Goal: Task Accomplishment & Management: Manage account settings

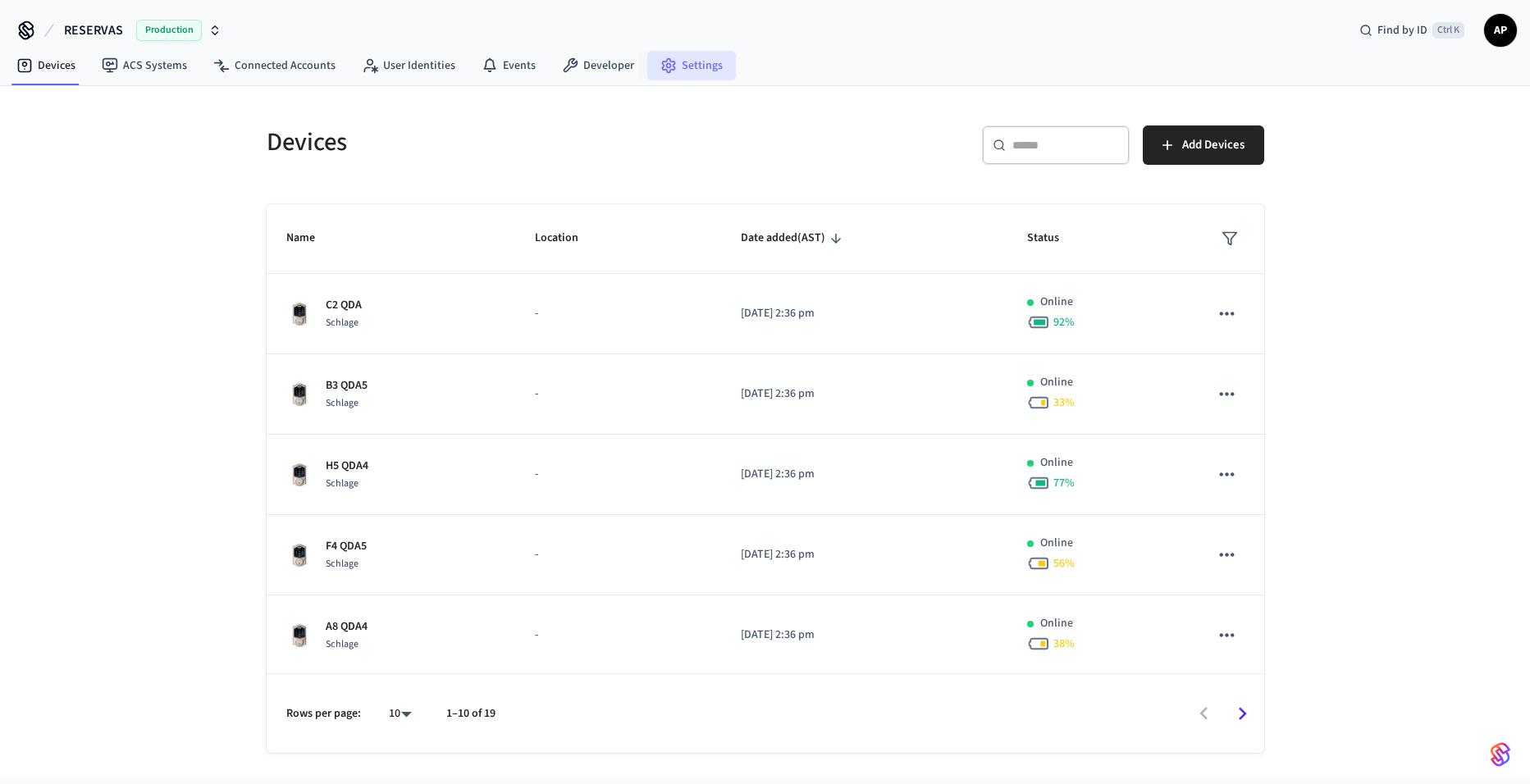
click at [698, 72] on link "Settings" at bounding box center [692, 65] width 89 height 29
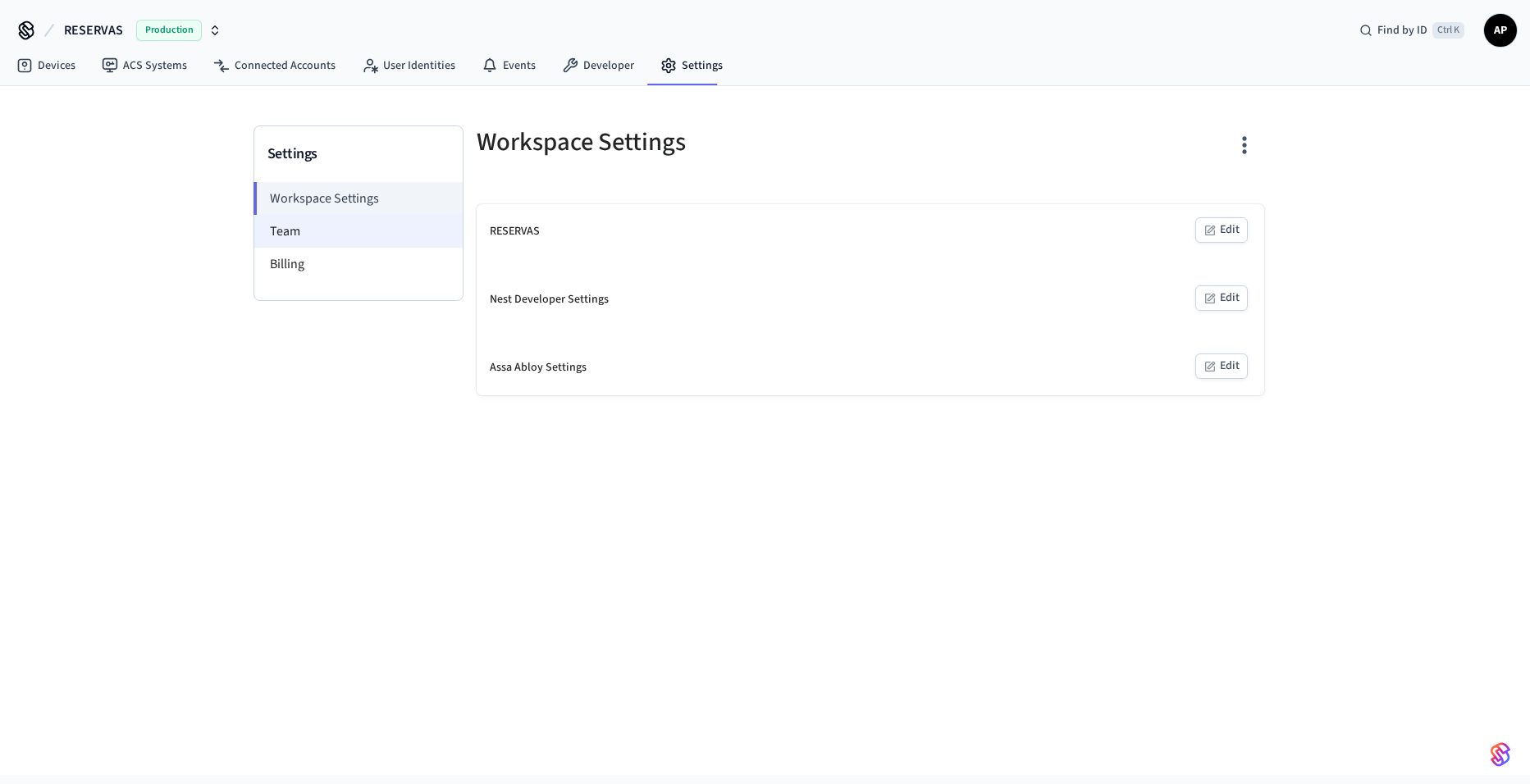
click at [365, 242] on li "Team" at bounding box center [358, 231] width 209 height 33
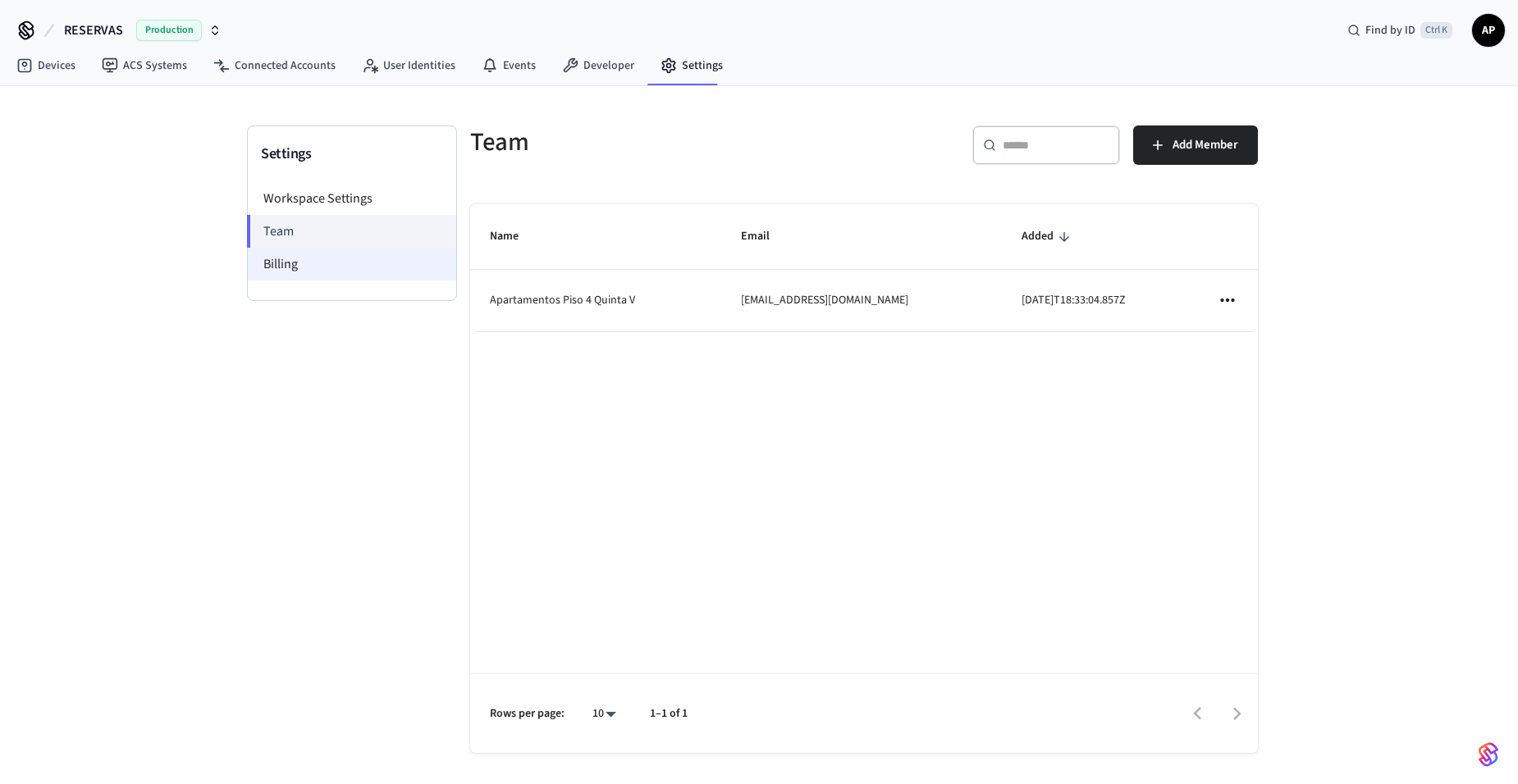
click at [363, 260] on li "Billing" at bounding box center [352, 264] width 209 height 33
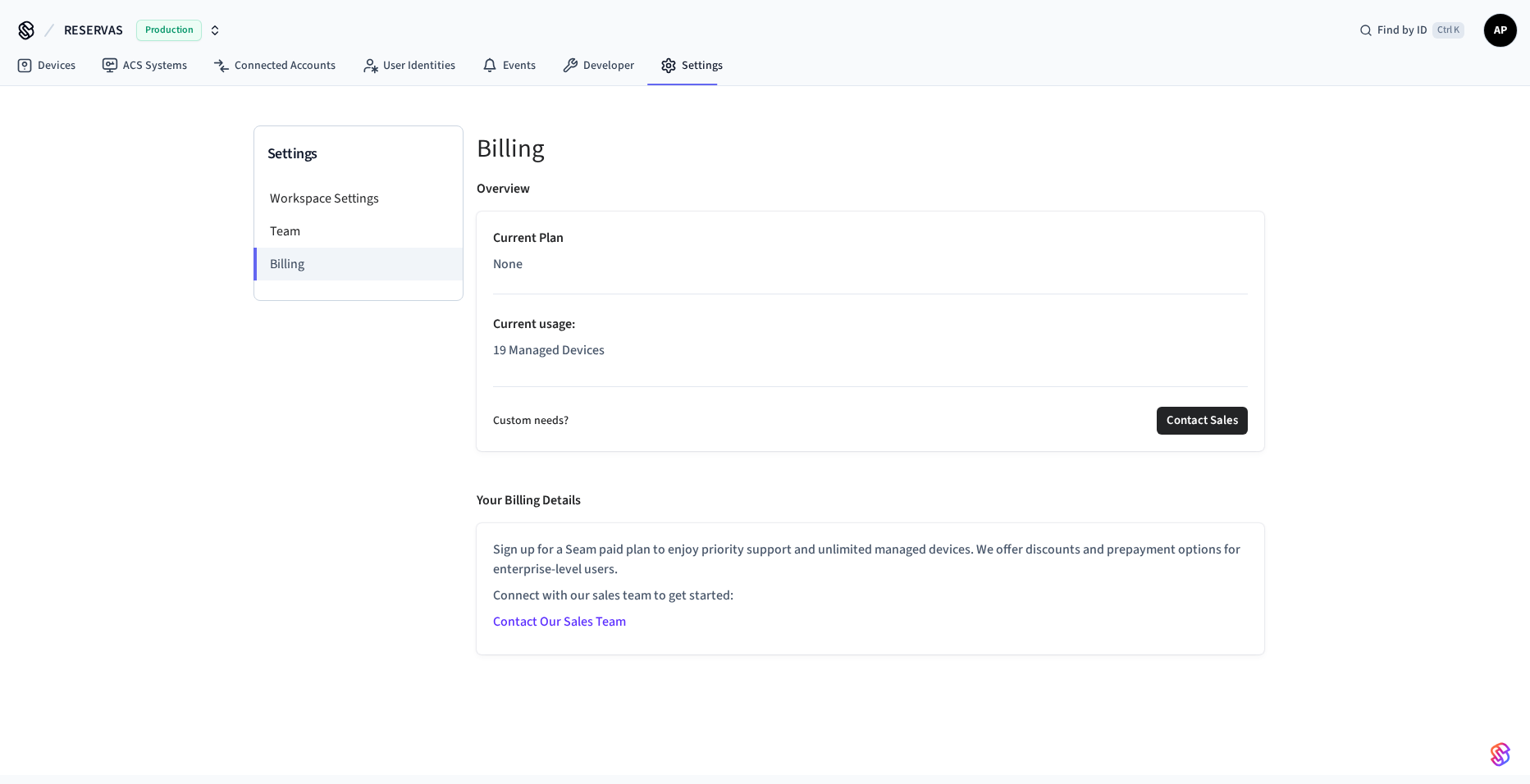
click at [505, 260] on span "None" at bounding box center [507, 263] width 29 height 20
click at [58, 68] on link "Devices" at bounding box center [45, 65] width 85 height 29
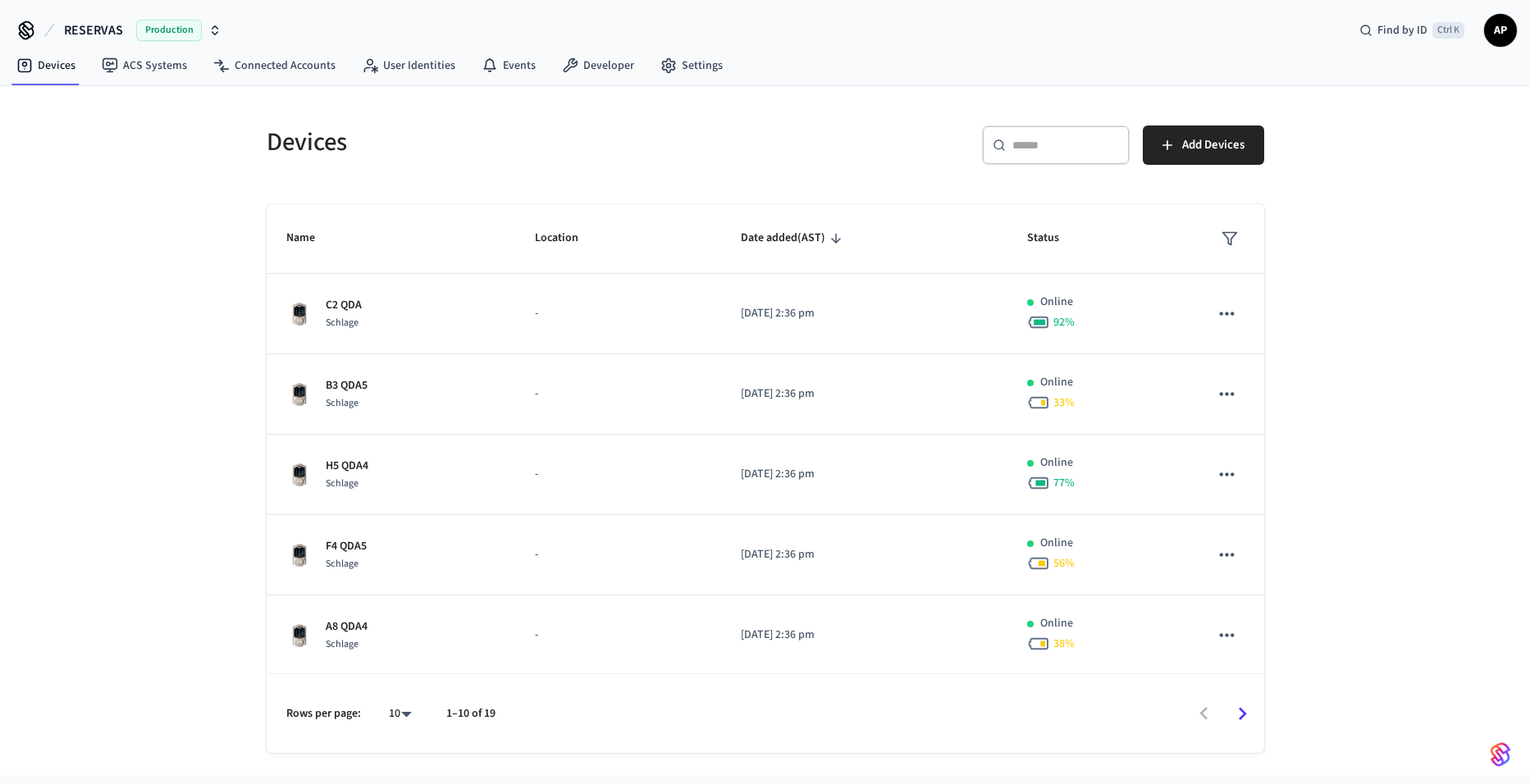
click at [1487, 31] on span "AP" at bounding box center [1500, 30] width 29 height 29
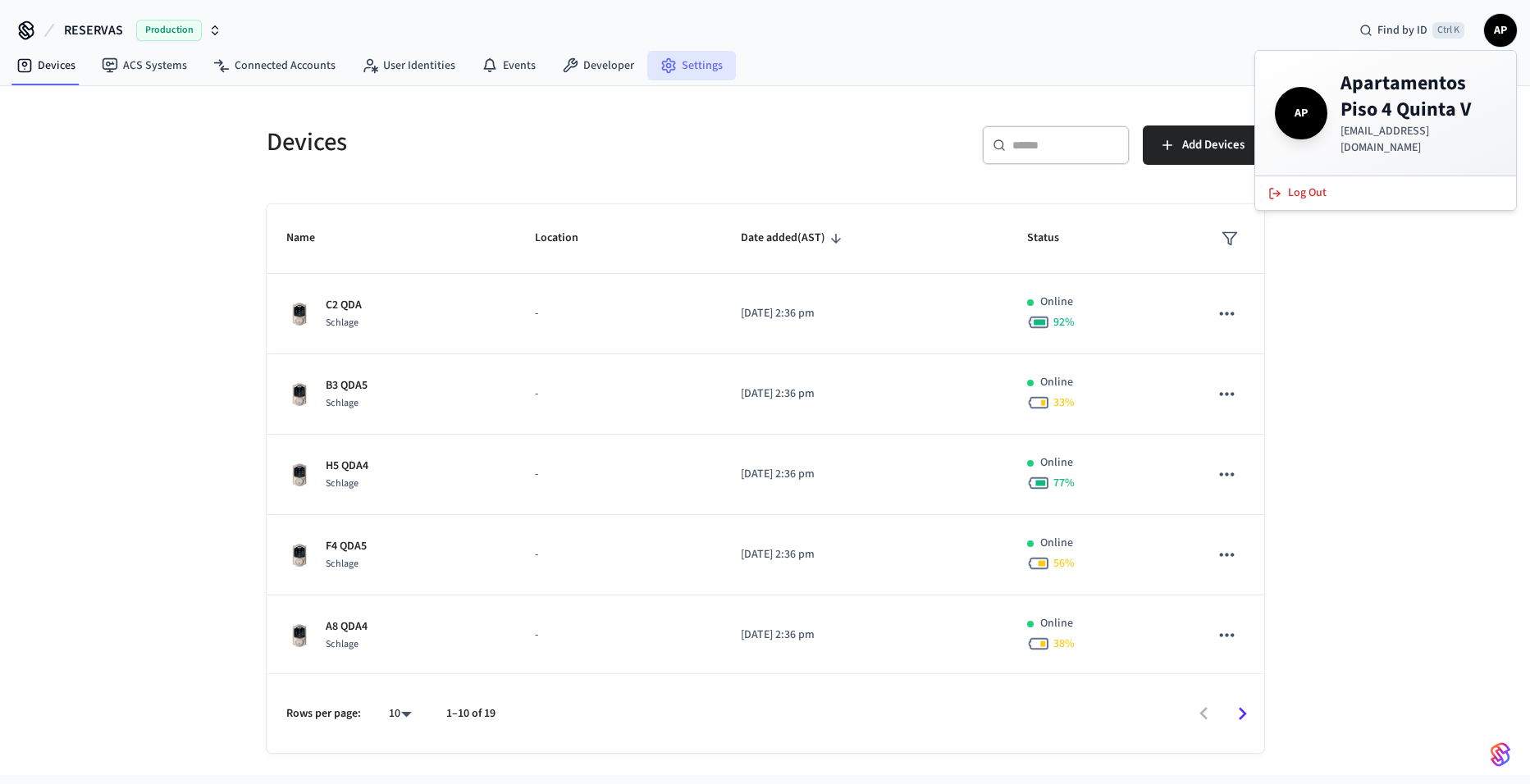
click at [683, 66] on link "Settings" at bounding box center [692, 65] width 89 height 29
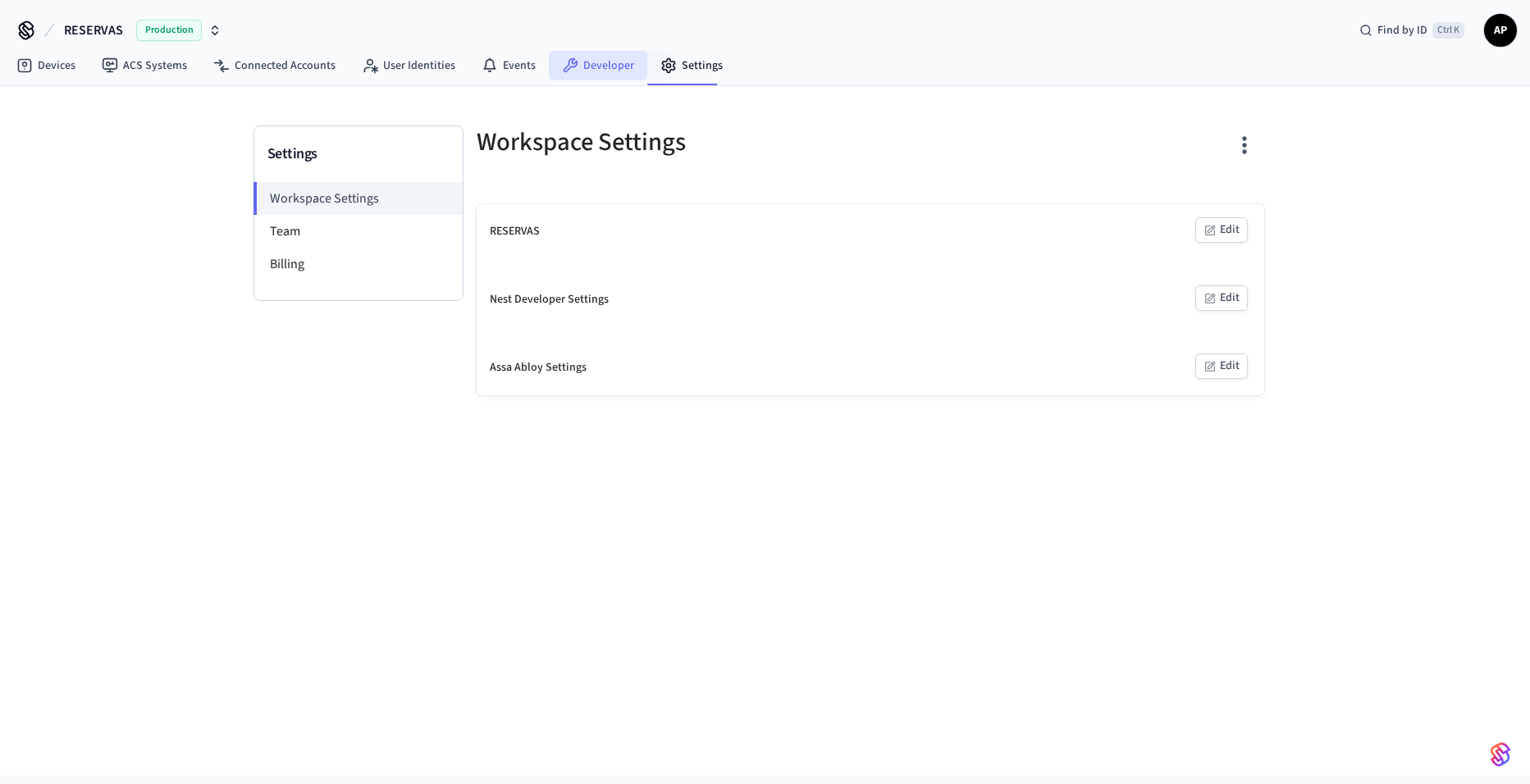
click at [593, 61] on link "Developer" at bounding box center [598, 65] width 98 height 29
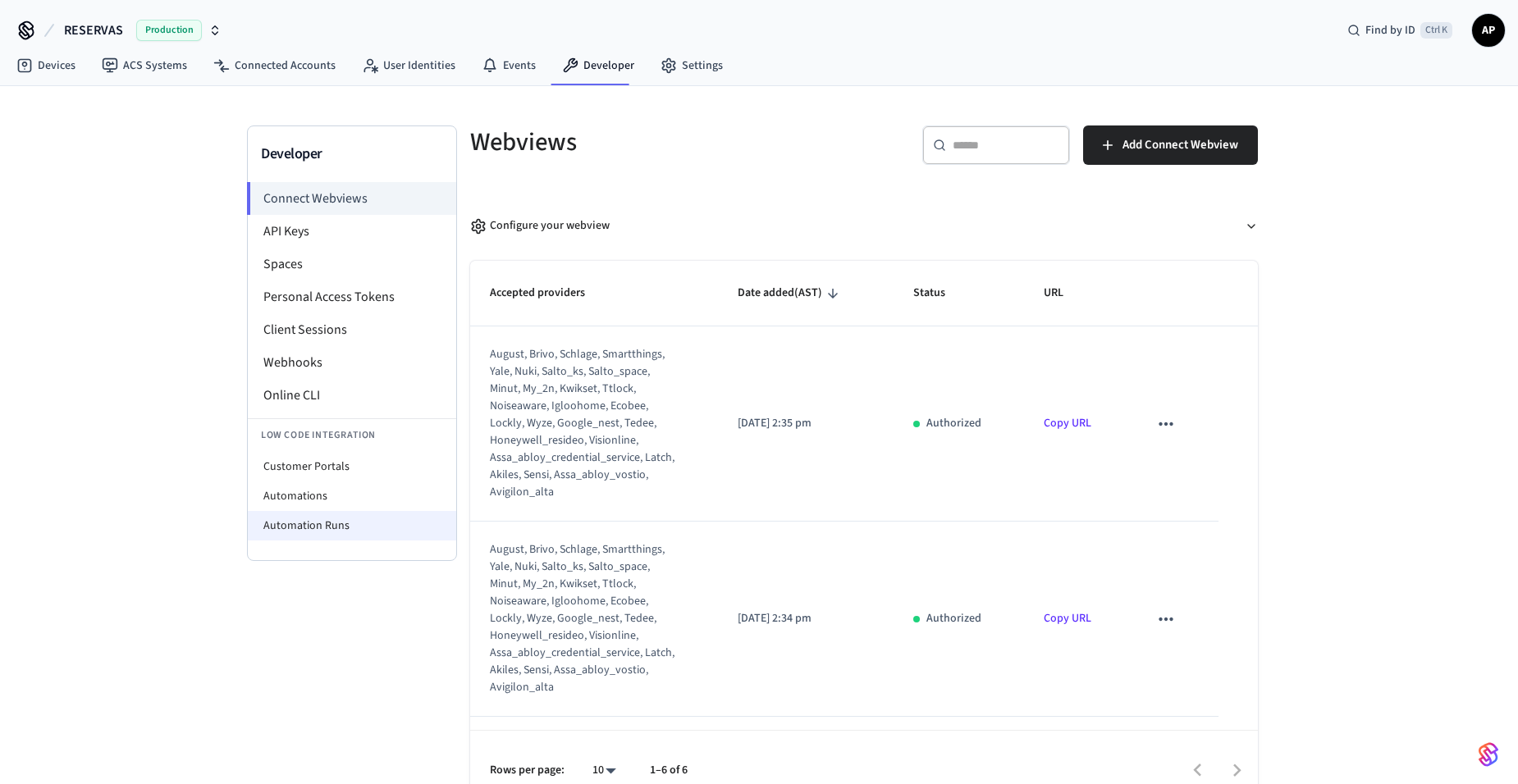
click at [343, 520] on li "Automation Runs" at bounding box center [352, 525] width 209 height 29
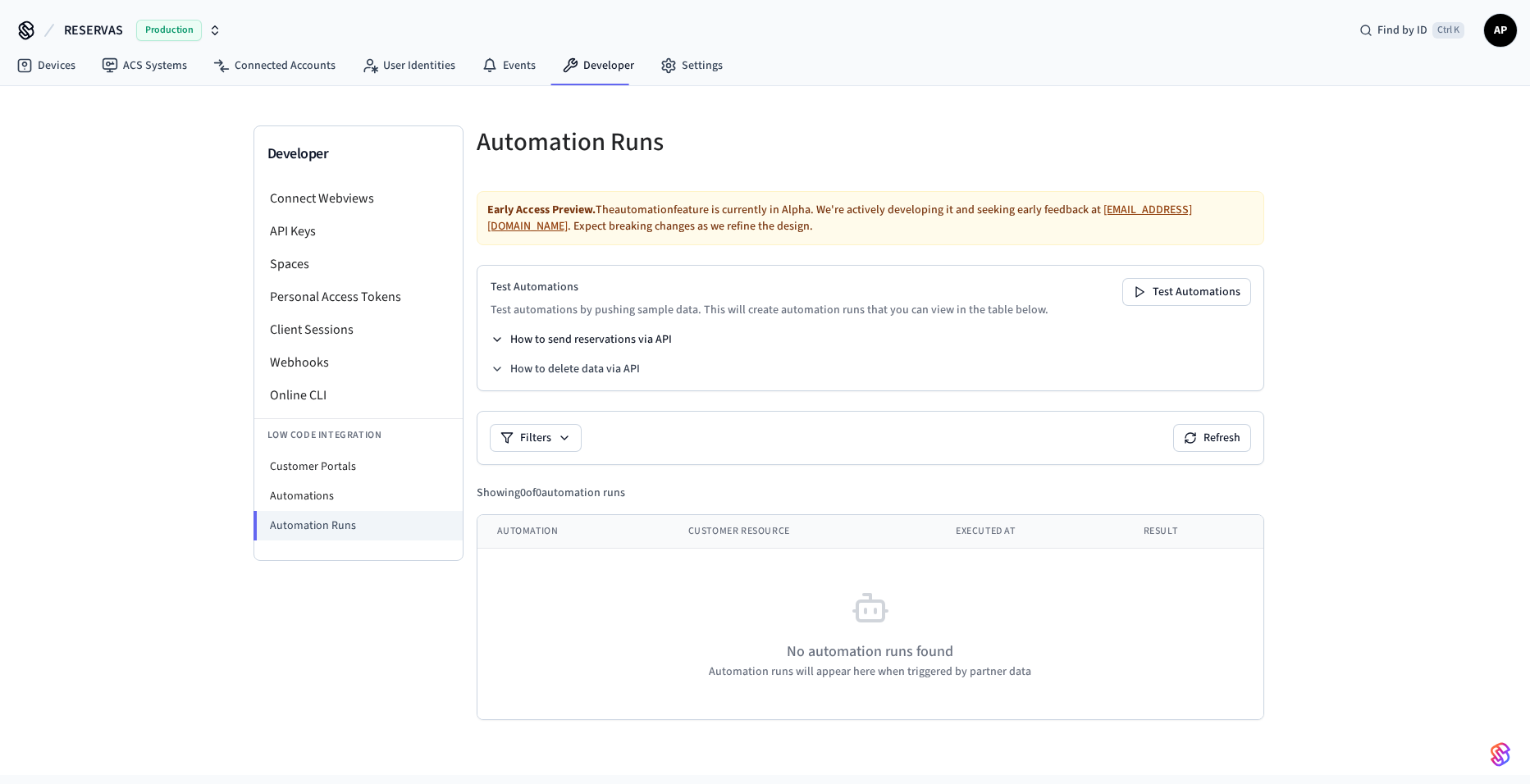
click at [561, 333] on button "How to send reservations via API" at bounding box center [581, 339] width 181 height 16
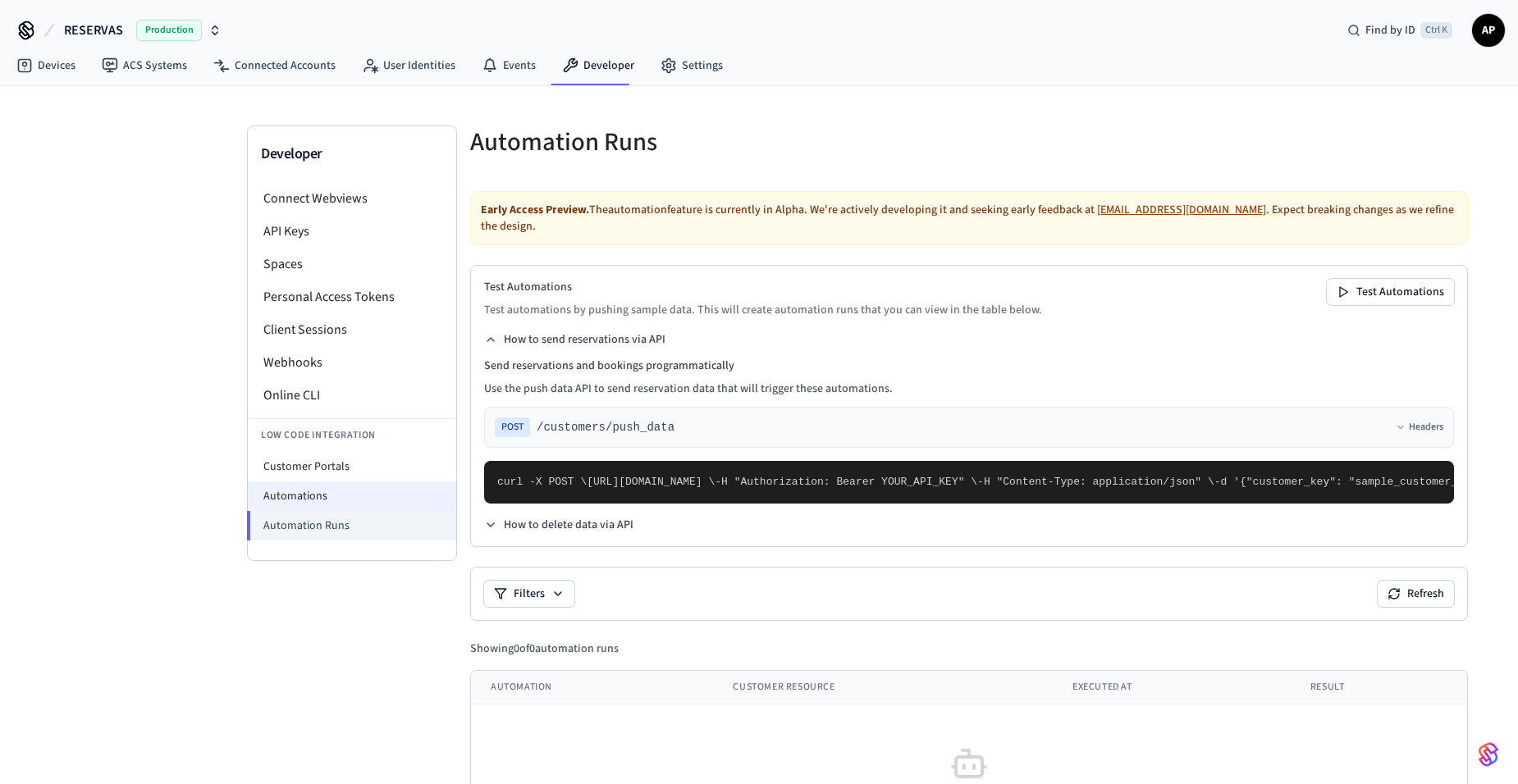
click at [346, 495] on li "Automations" at bounding box center [352, 495] width 209 height 29
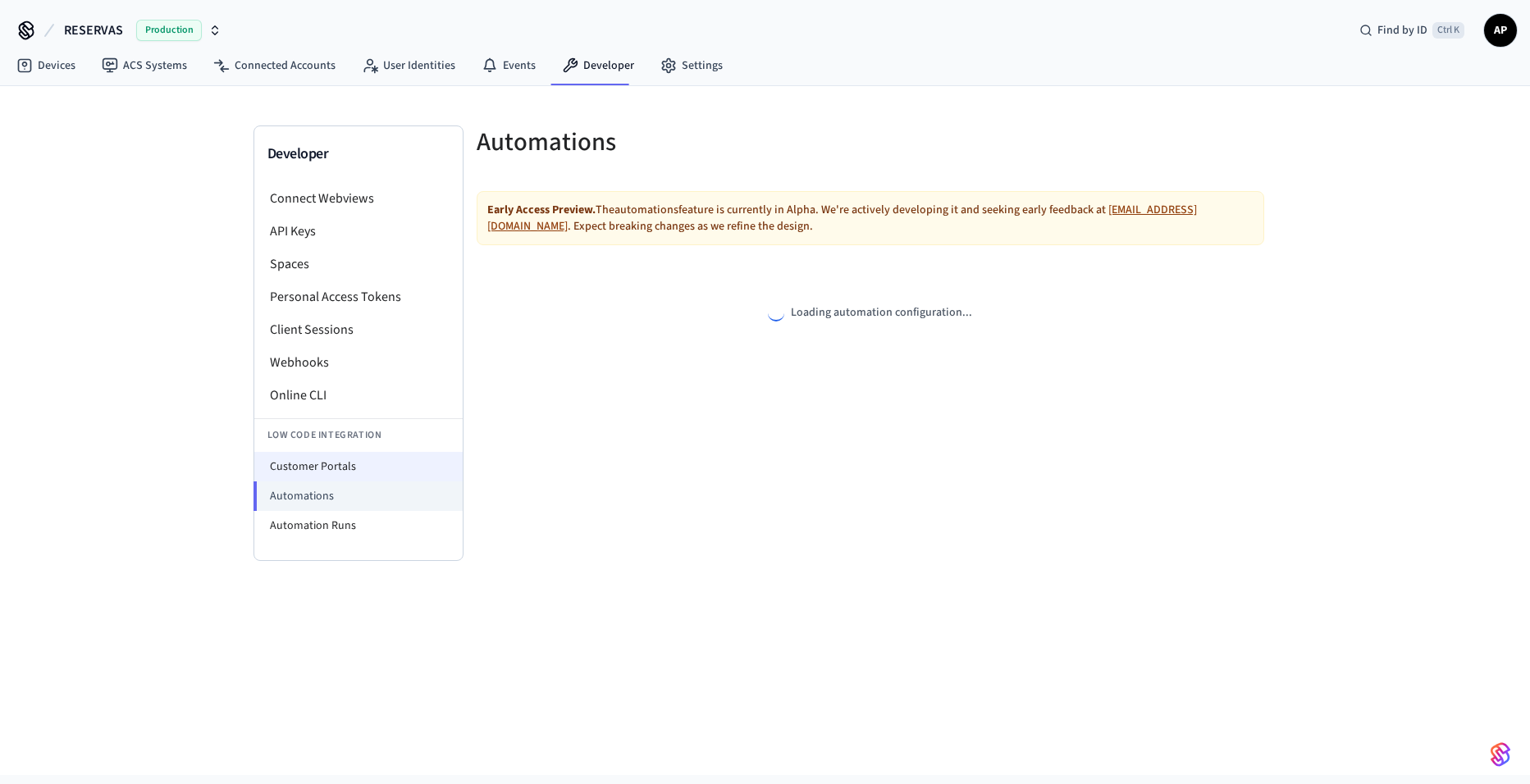
select select "**********"
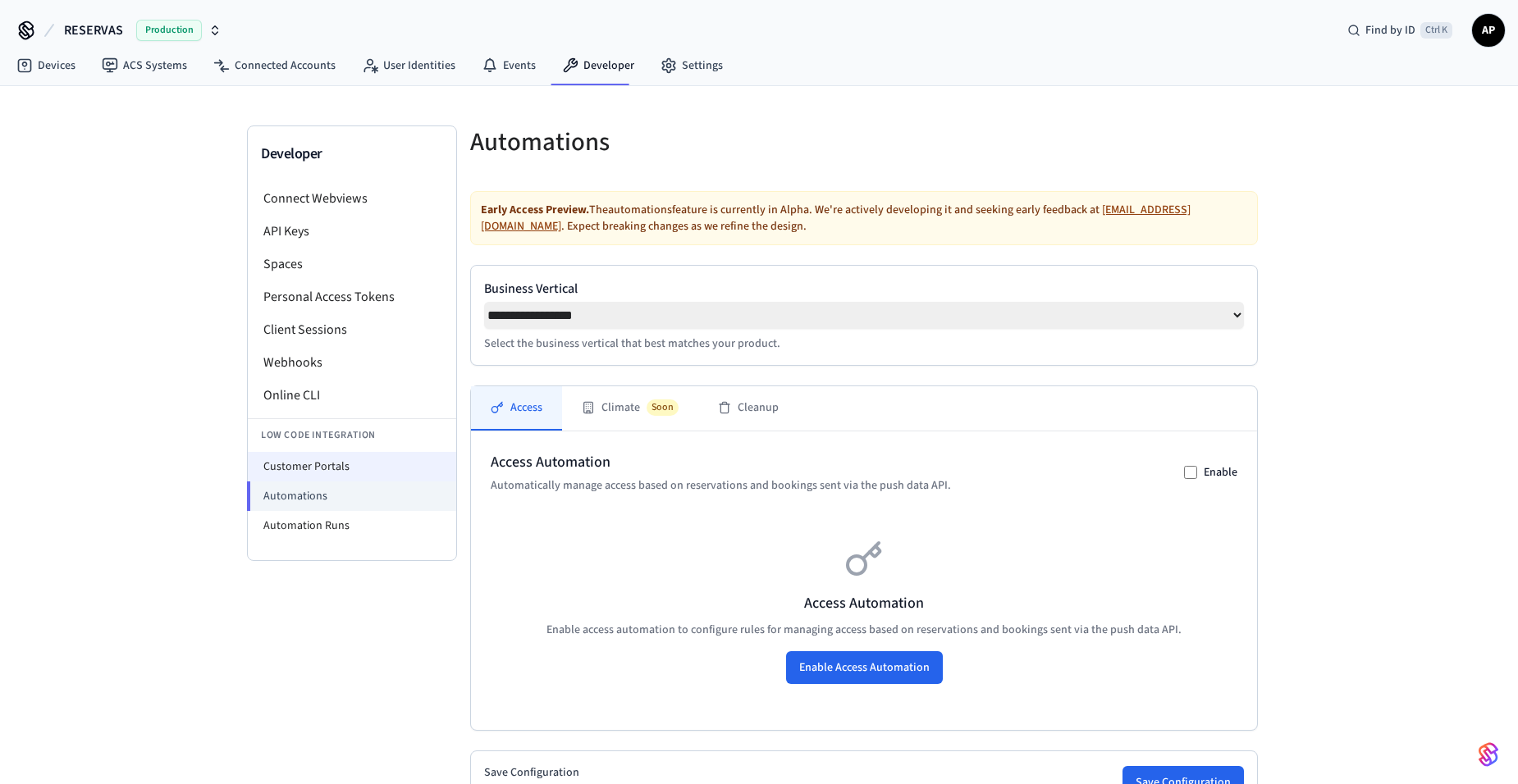
click at [362, 464] on li "Customer Portals" at bounding box center [352, 466] width 209 height 29
select select "**********"
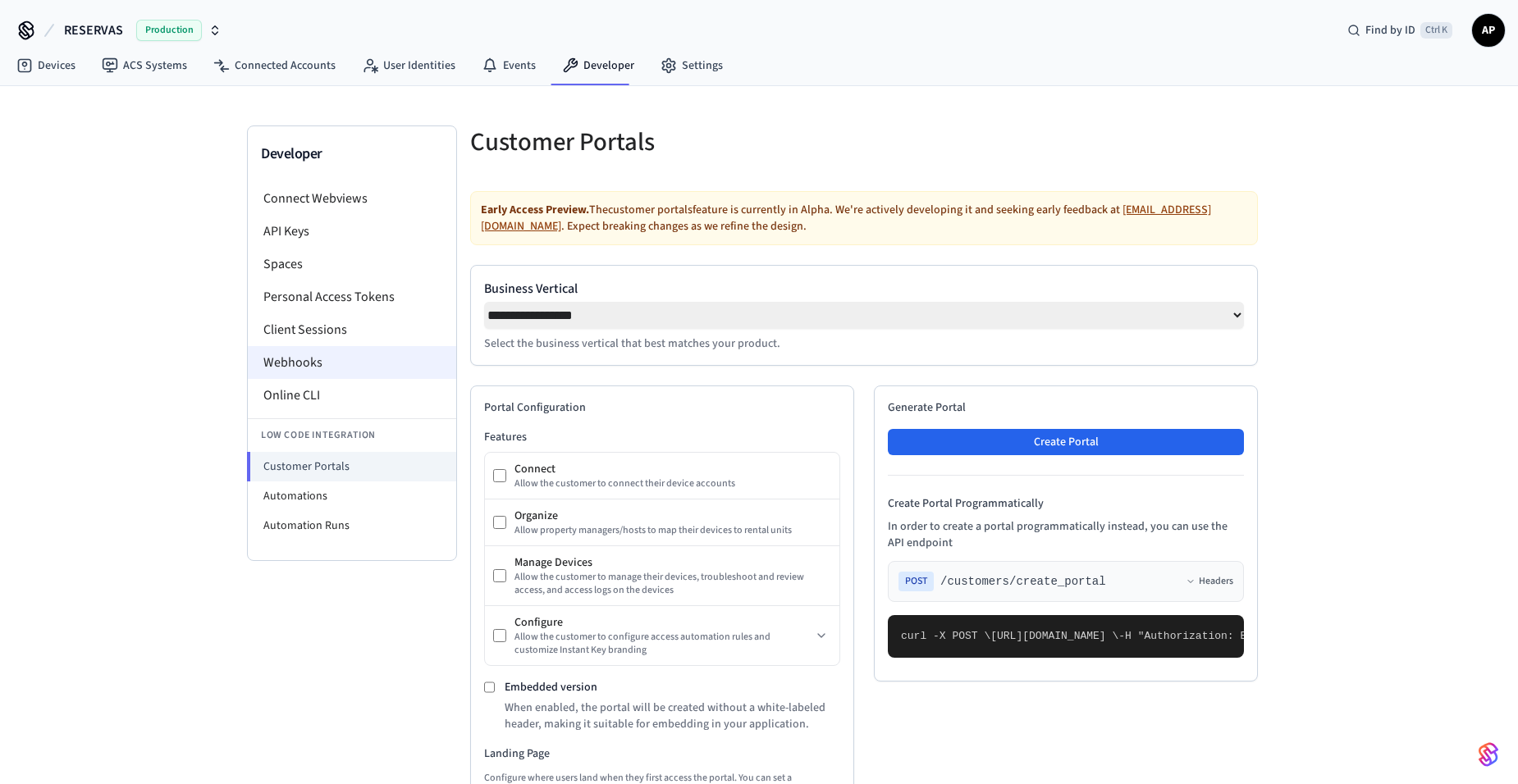
click at [343, 374] on li "Webhooks" at bounding box center [352, 362] width 209 height 33
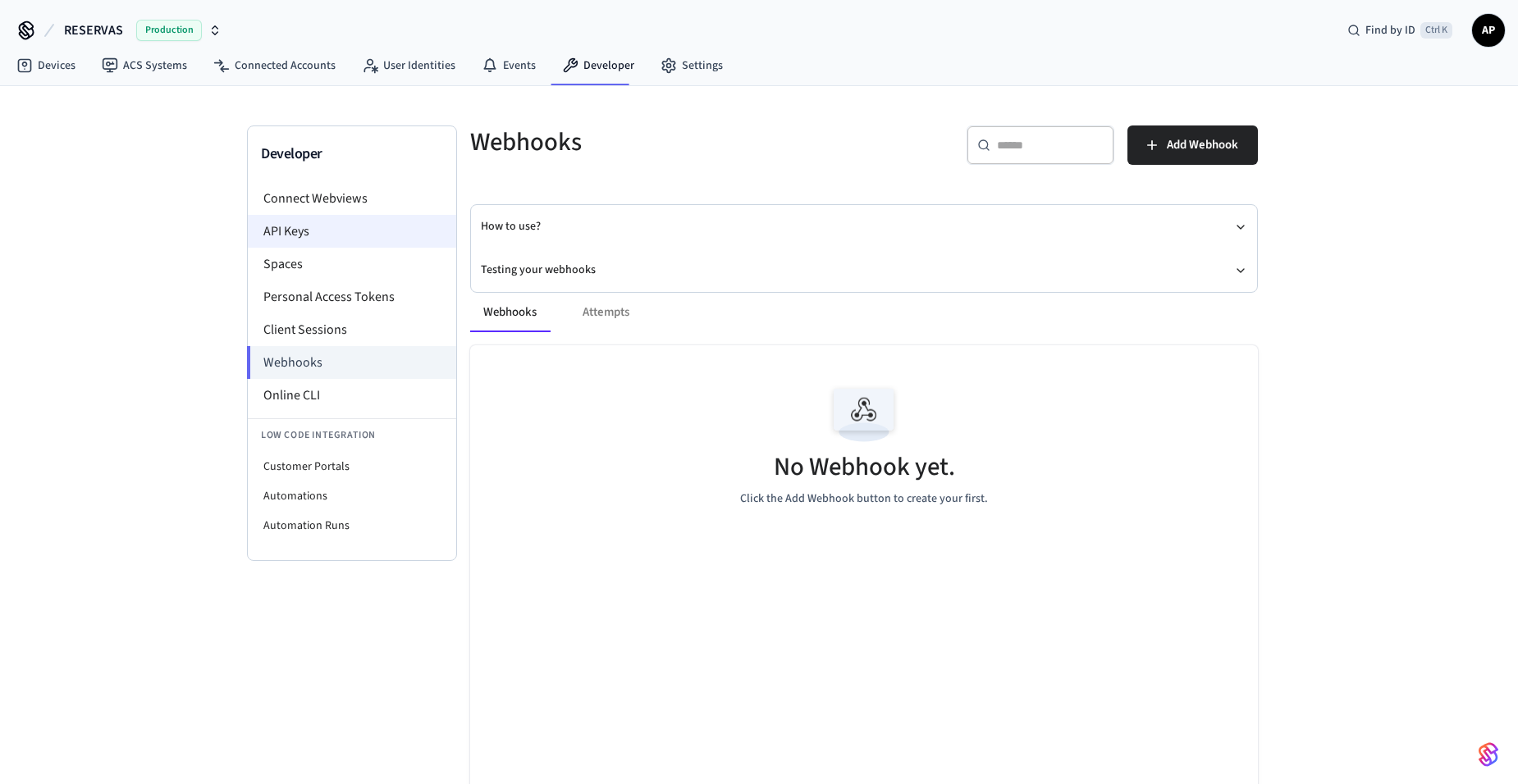
click at [343, 234] on li "API Keys" at bounding box center [352, 231] width 209 height 33
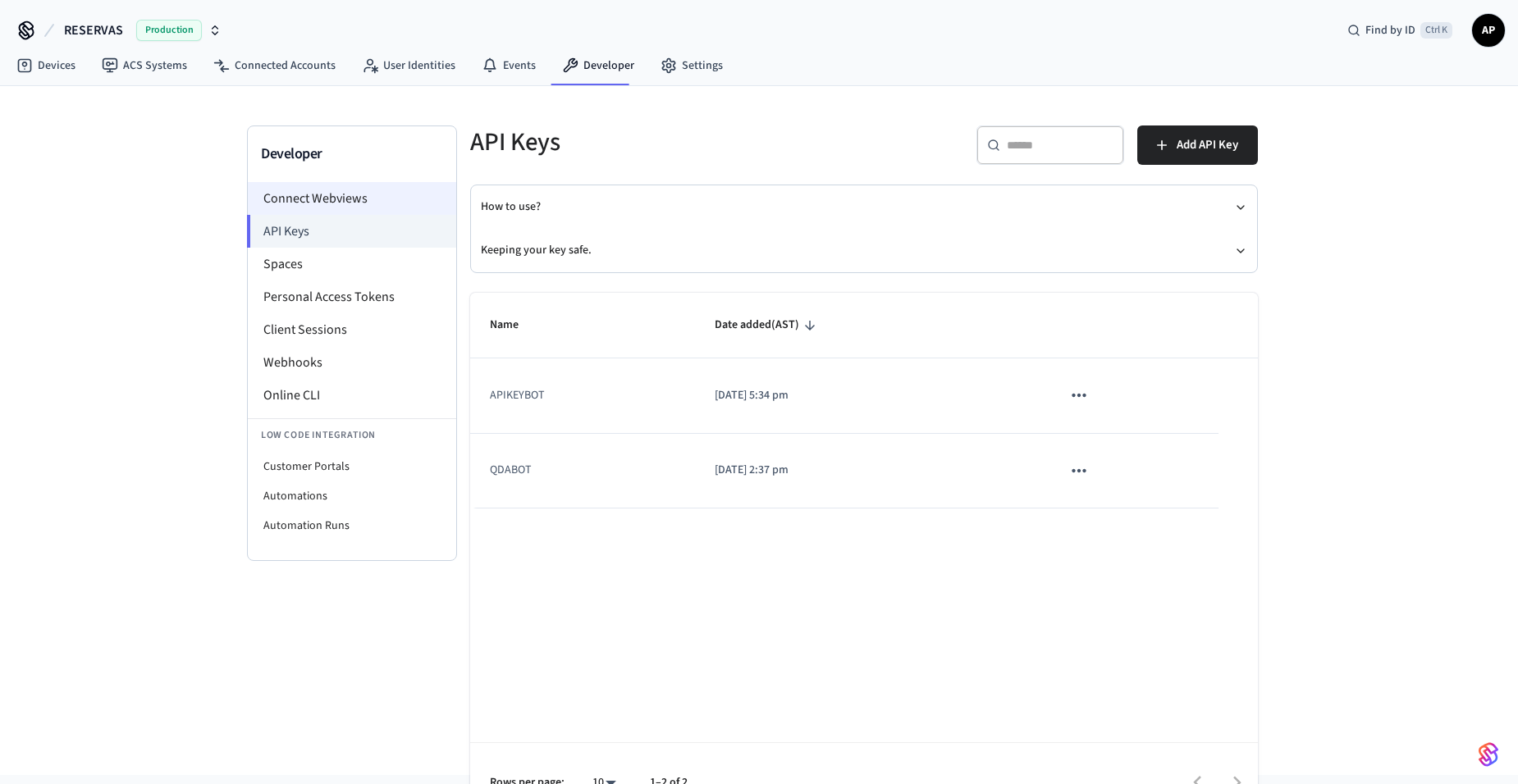
click at [355, 194] on li "Connect Webviews" at bounding box center [352, 198] width 209 height 33
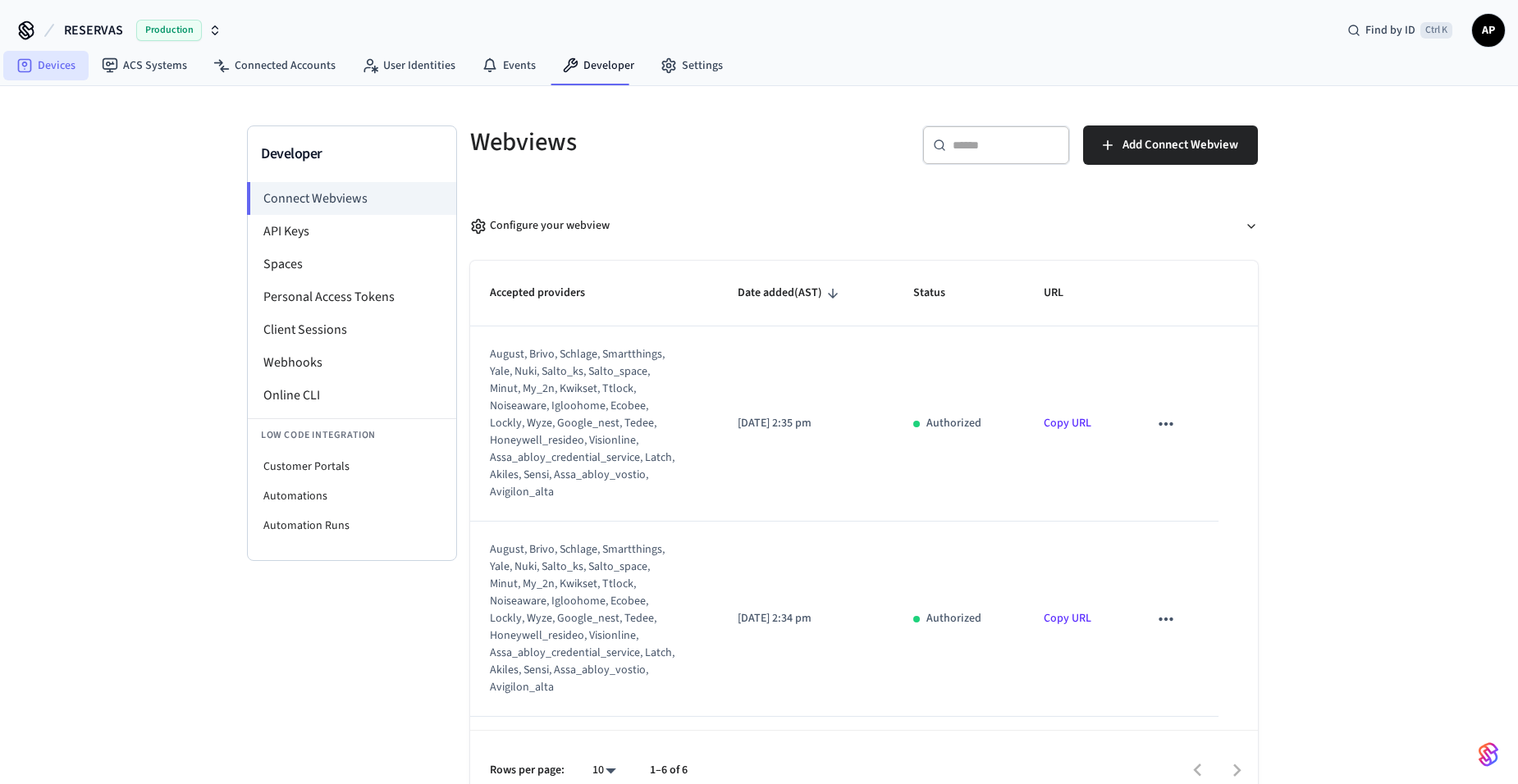
click at [66, 65] on link "Devices" at bounding box center [45, 65] width 85 height 29
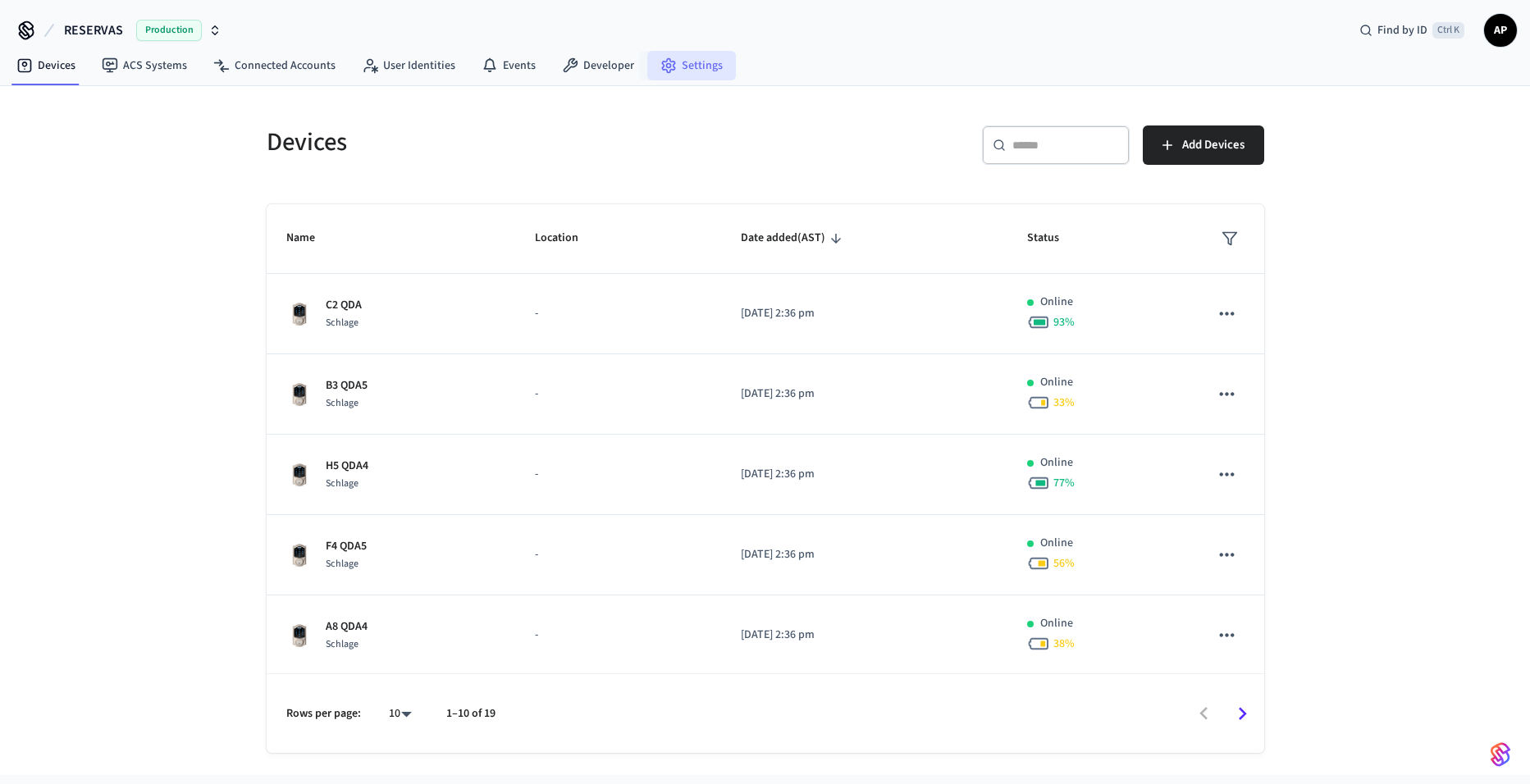
click at [697, 59] on link "Settings" at bounding box center [692, 65] width 89 height 29
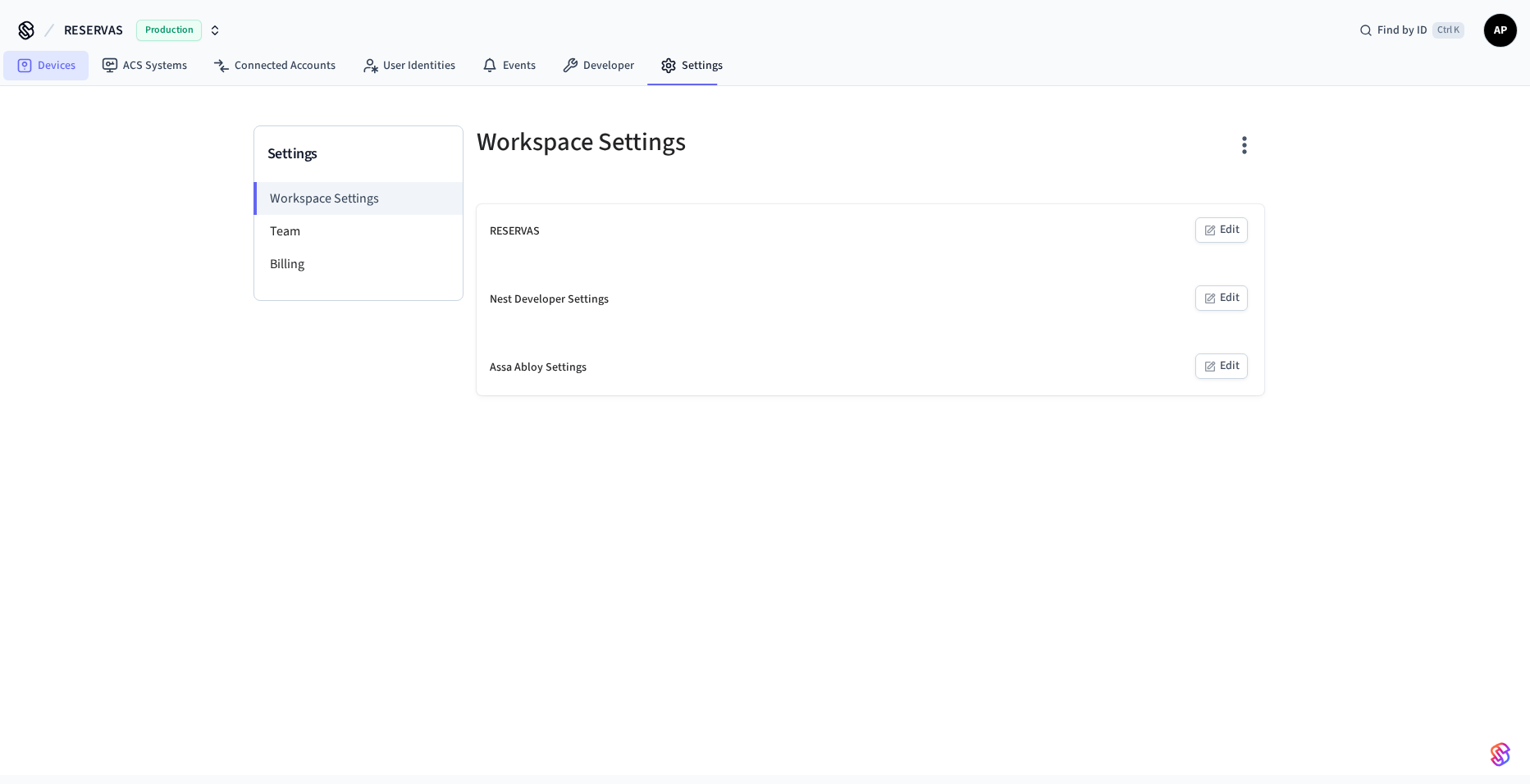
click at [25, 59] on icon at bounding box center [25, 66] width 14 height 14
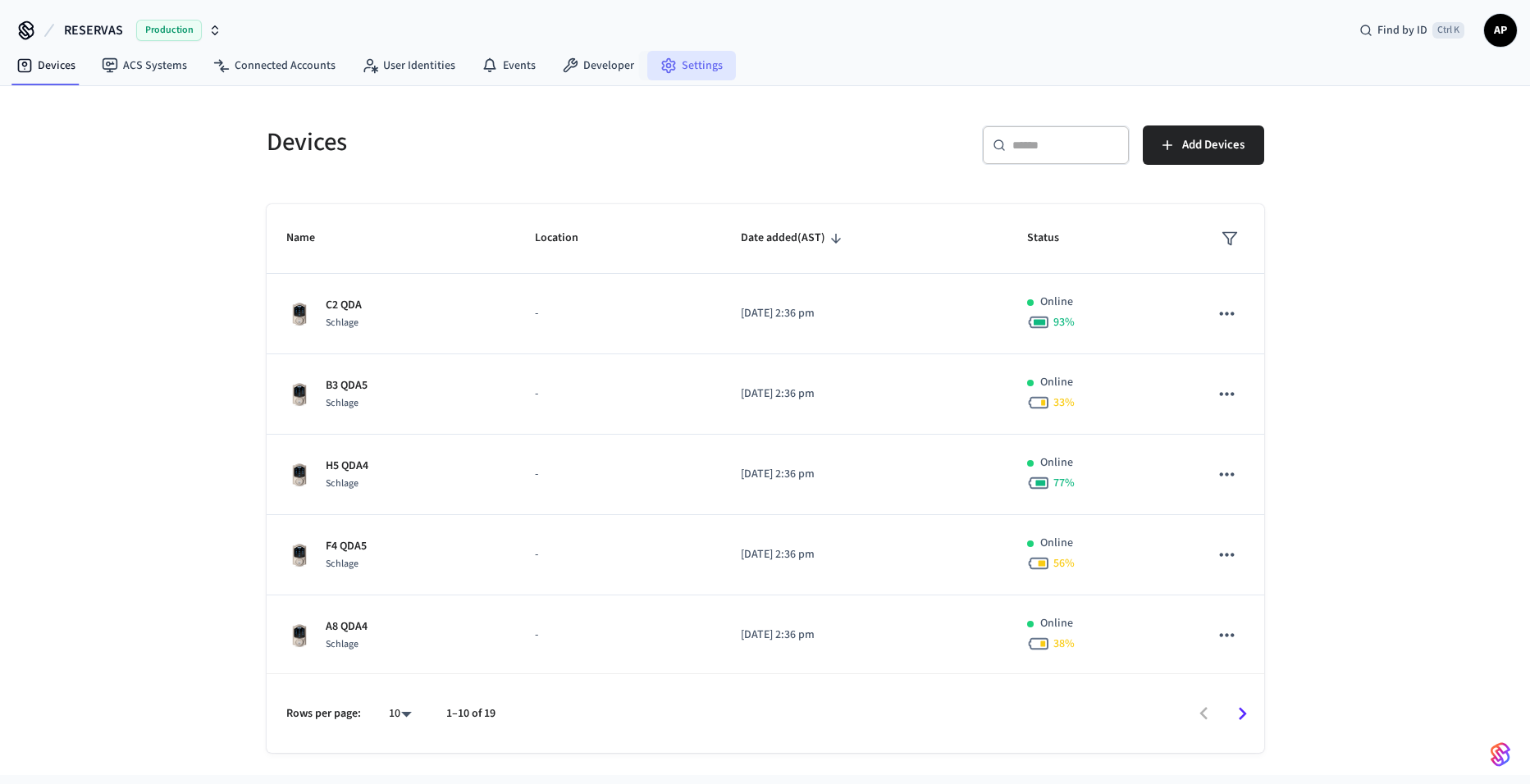
click at [665, 64] on icon at bounding box center [668, 66] width 12 height 14
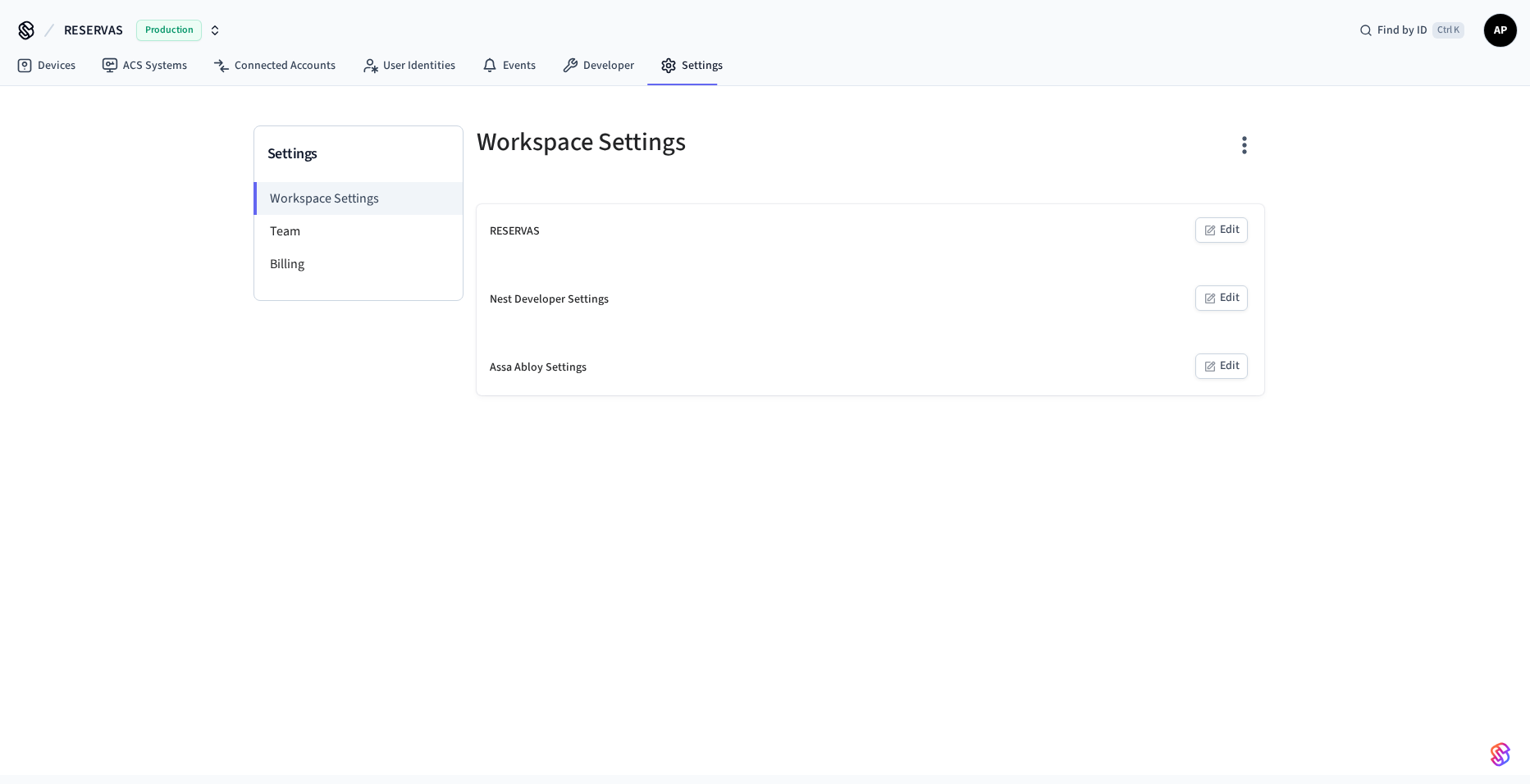
click at [290, 288] on div "Workspace Settings Team Billing" at bounding box center [358, 241] width 209 height 118
click at [295, 265] on li "Billing" at bounding box center [358, 264] width 209 height 33
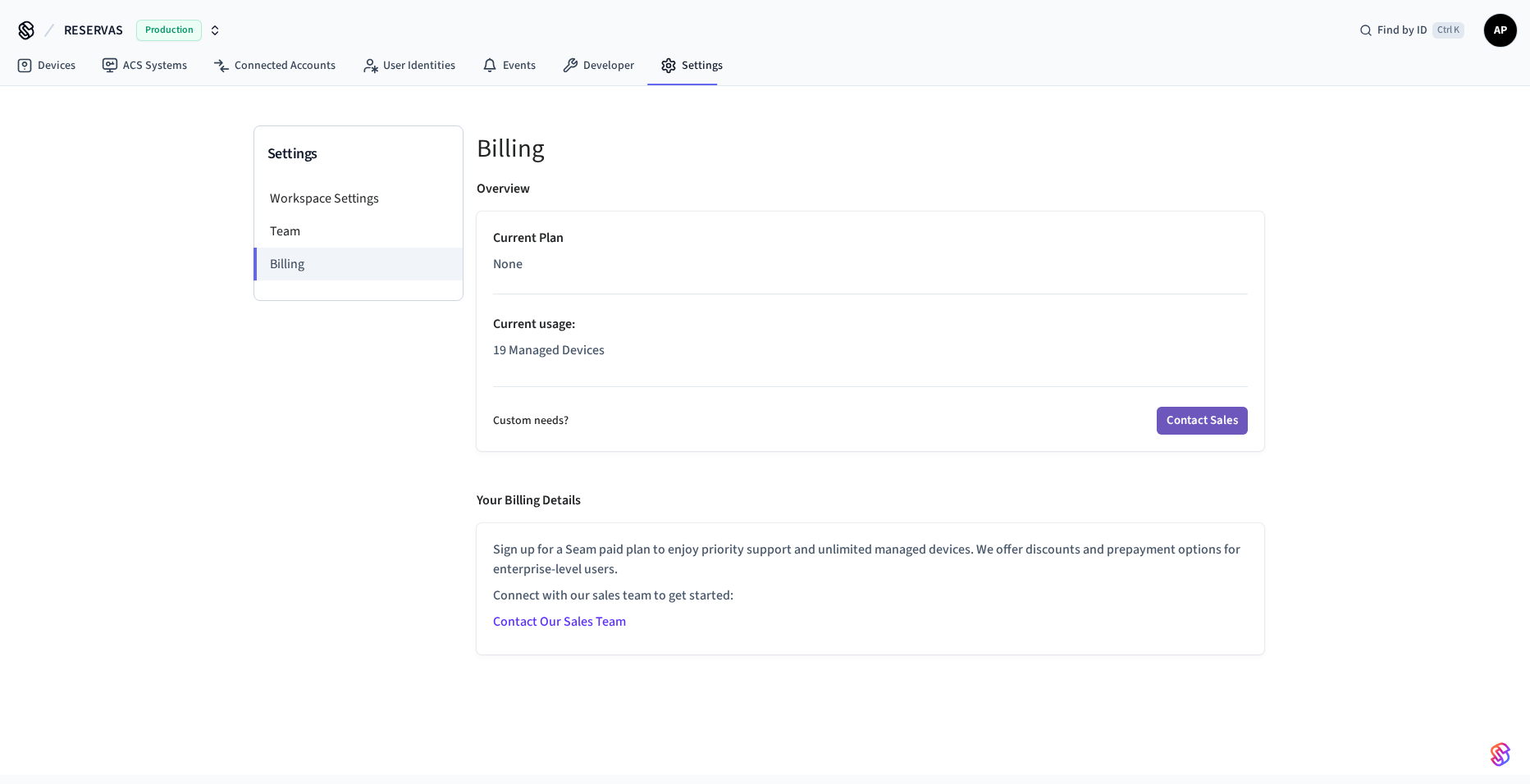
click at [1201, 424] on button "Contact Sales" at bounding box center [1202, 421] width 91 height 28
